Goal: Information Seeking & Learning: Learn about a topic

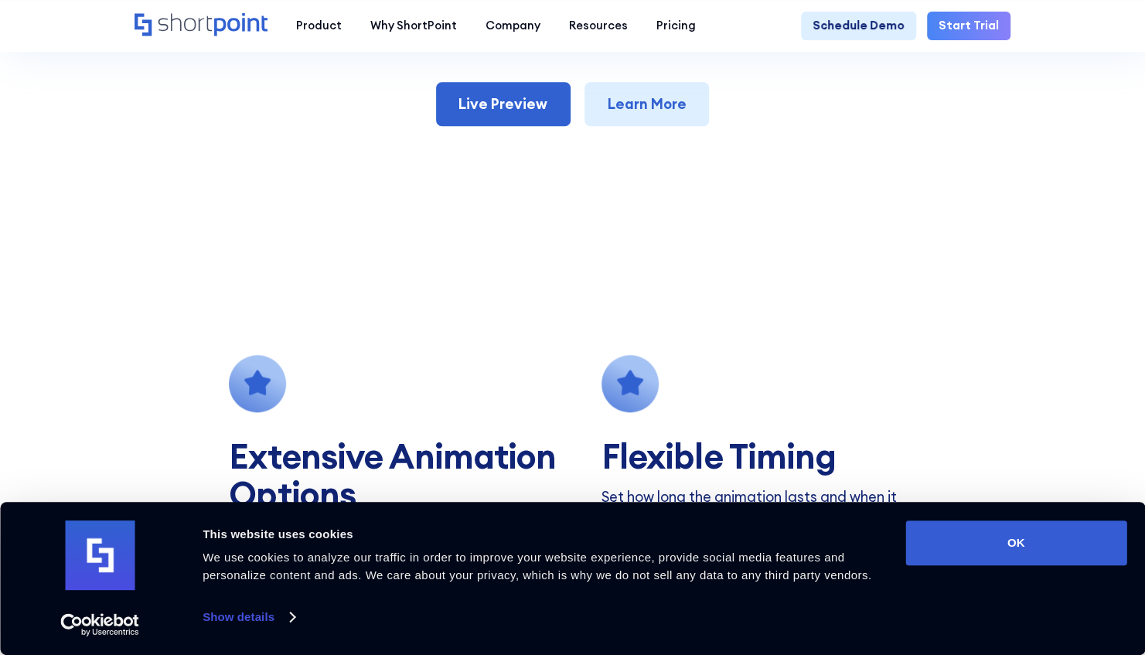
scroll to position [928, 0]
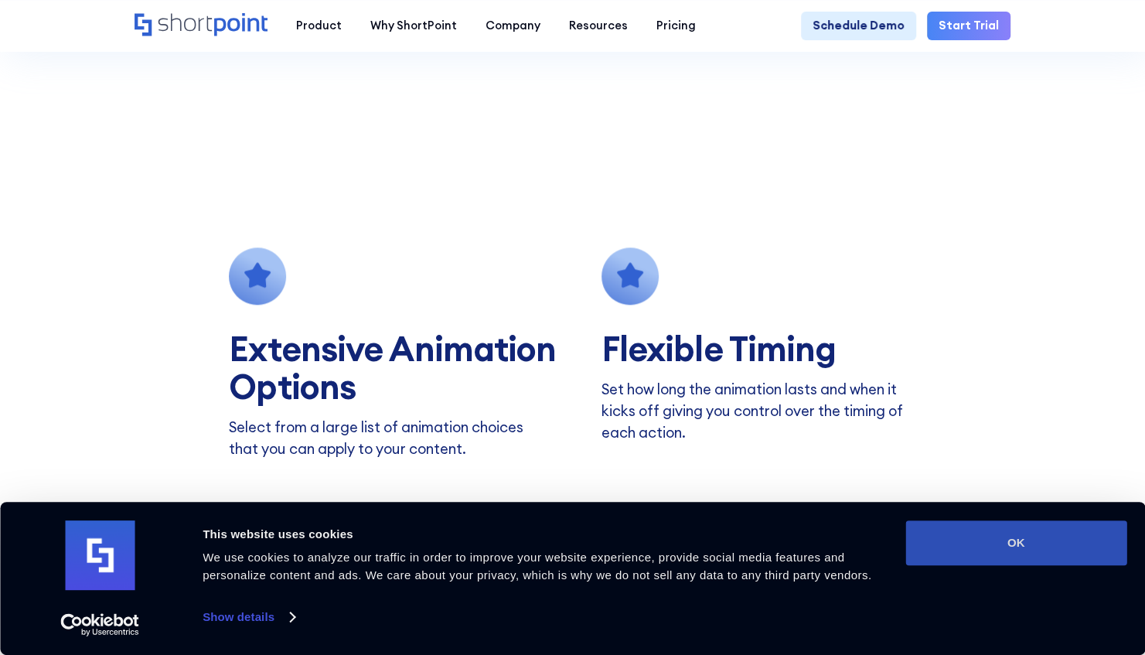
click at [971, 540] on button "OK" at bounding box center [1015, 542] width 221 height 45
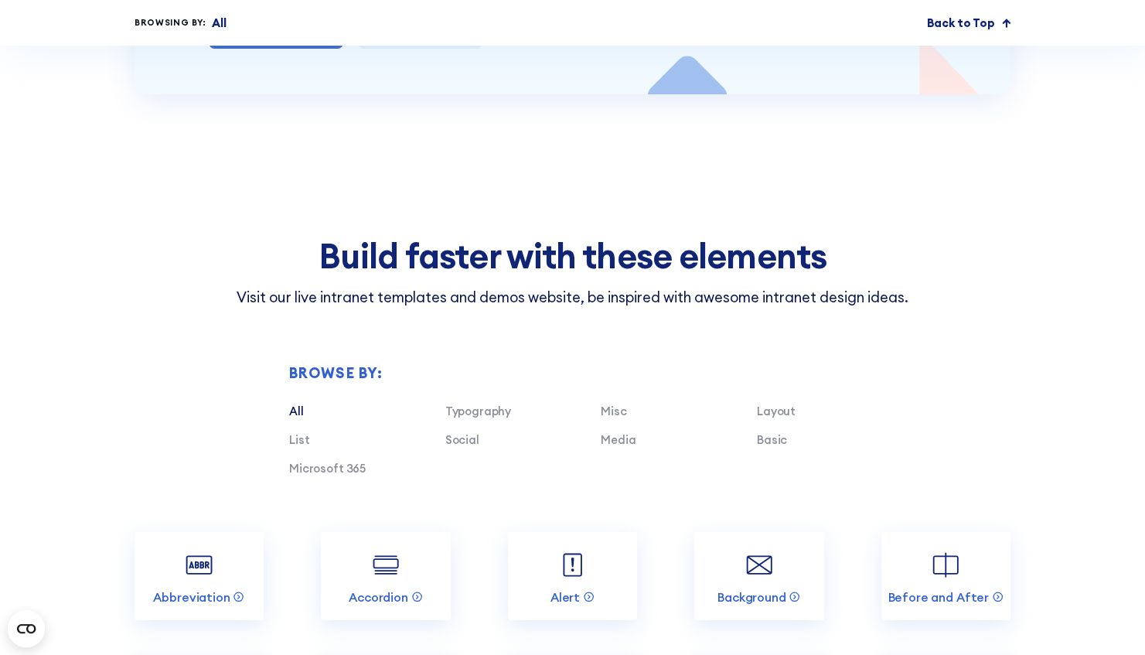
scroll to position [3478, 0]
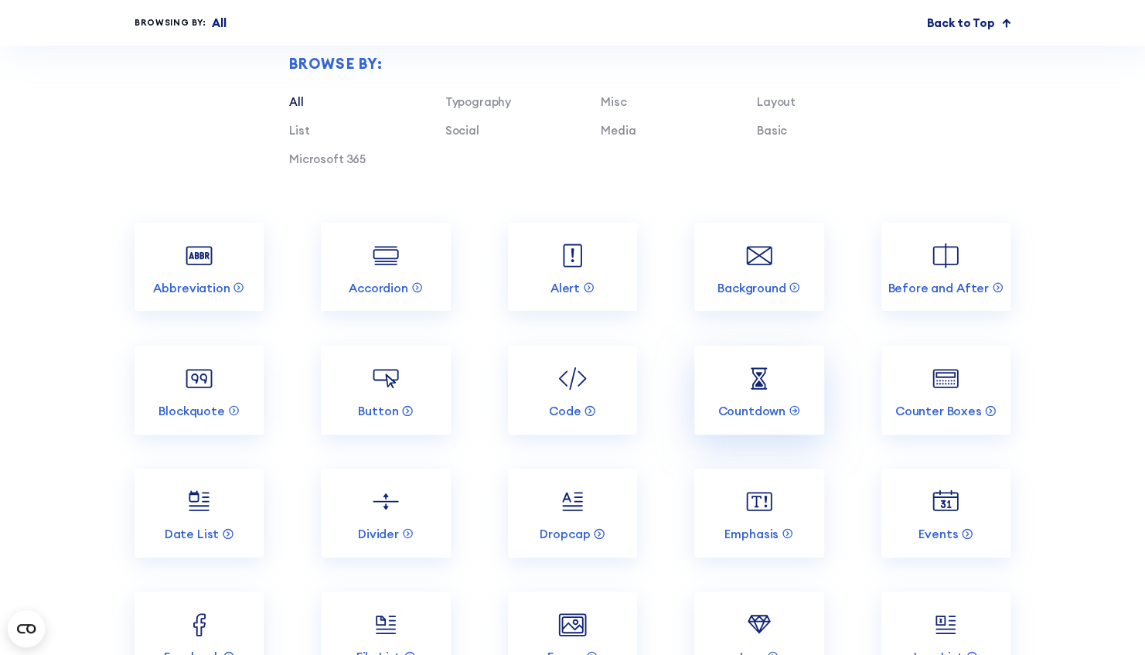
click at [740, 390] on link "Countdown" at bounding box center [758, 390] width 129 height 89
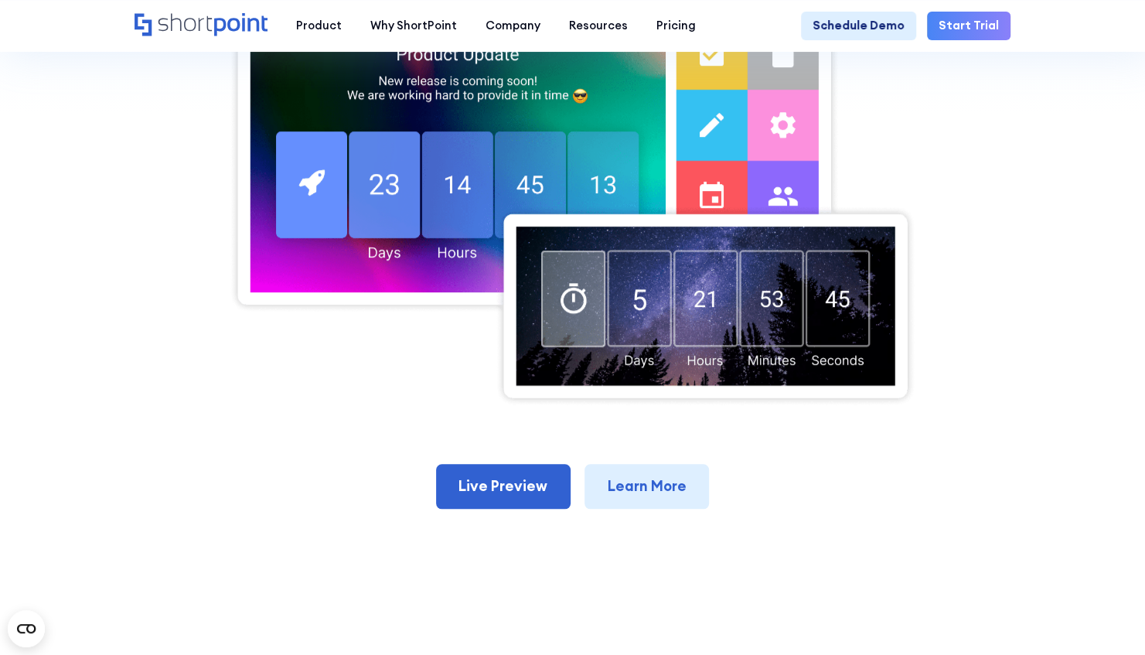
scroll to position [618, 0]
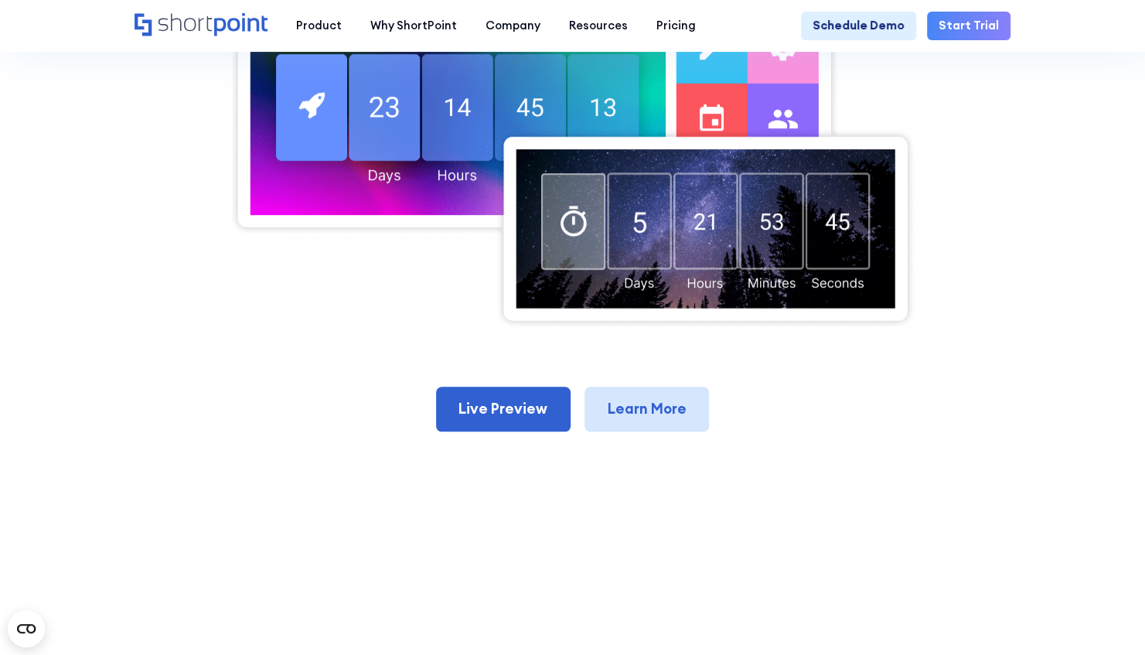
click at [671, 429] on link "Learn More" at bounding box center [646, 408] width 124 height 44
